Goal: Task Accomplishment & Management: Manage account settings

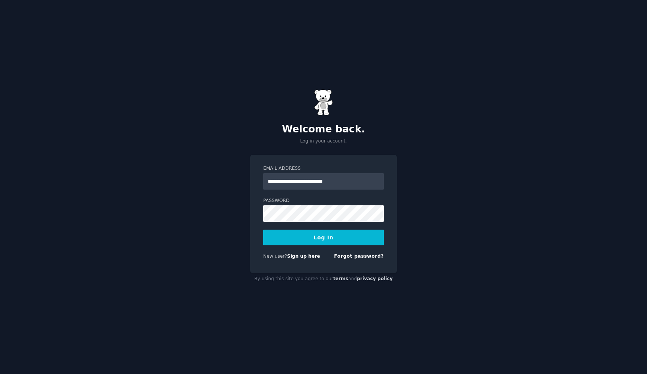
type input "**********"
click at [323, 237] on button "Log In" at bounding box center [323, 238] width 120 height 16
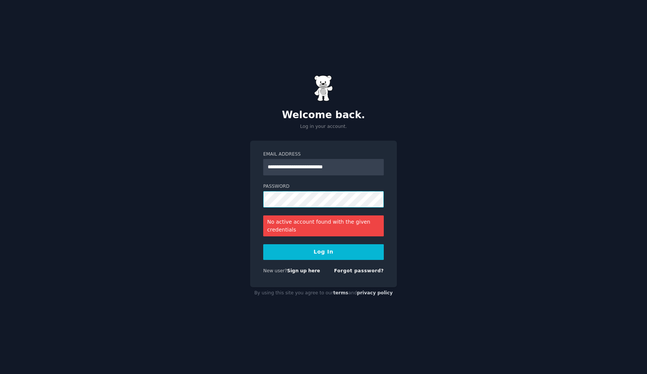
click at [323, 252] on button "Log In" at bounding box center [323, 252] width 120 height 16
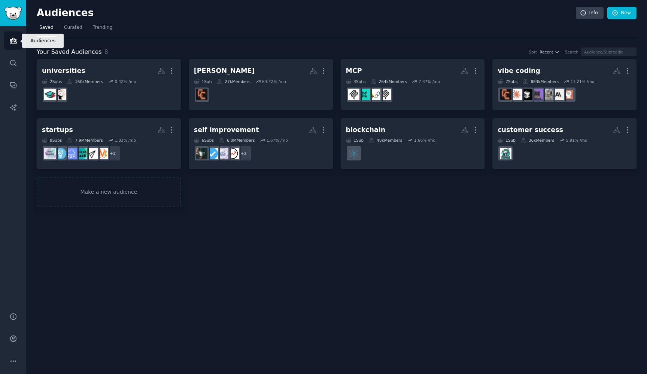
click at [8, 37] on link "Audiences" at bounding box center [13, 40] width 18 height 18
click at [11, 17] on img "Sidebar" at bounding box center [12, 13] width 17 height 13
click at [10, 338] on icon "Sidebar" at bounding box center [13, 339] width 8 height 8
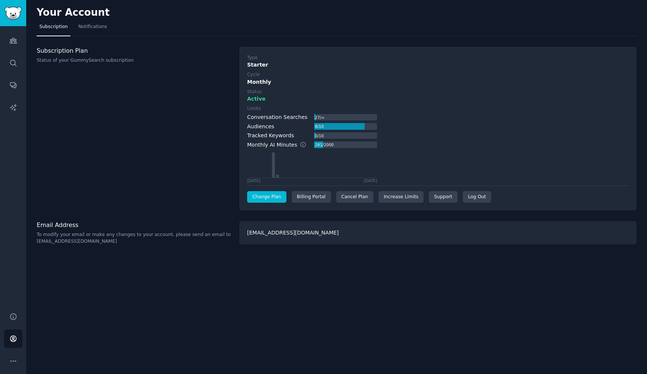
click at [272, 196] on link "Change Plan" at bounding box center [266, 197] width 39 height 12
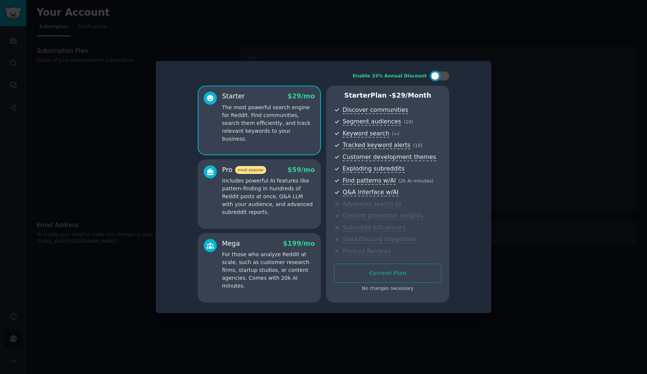
click at [572, 174] on div at bounding box center [323, 187] width 647 height 374
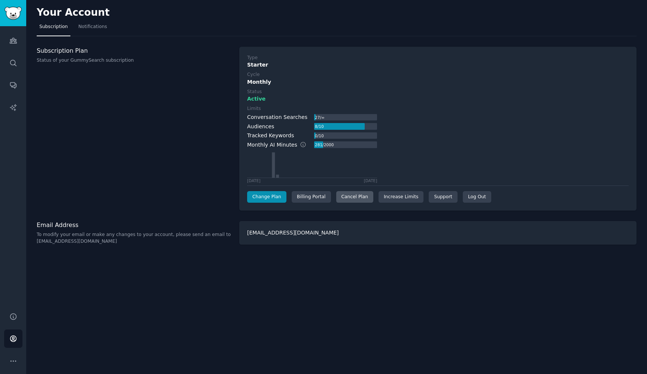
click at [360, 195] on div "Cancel Plan" at bounding box center [354, 197] width 37 height 12
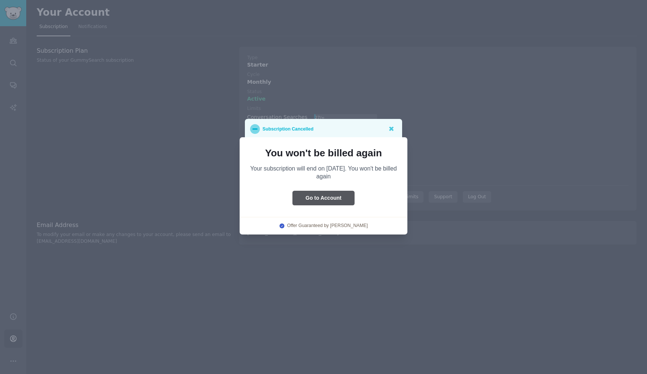
click at [336, 200] on button "Go to Account" at bounding box center [323, 198] width 62 height 15
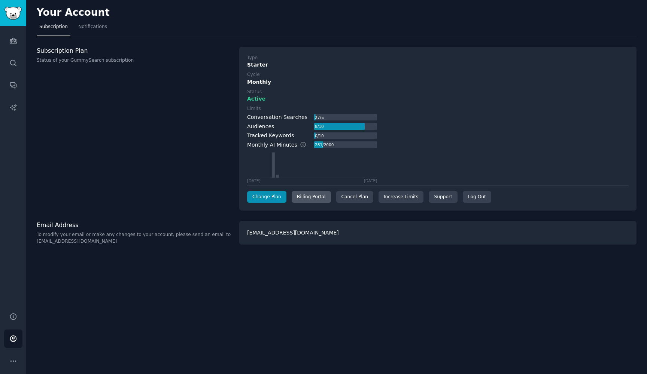
click at [314, 193] on div "Billing Portal" at bounding box center [310, 197] width 39 height 12
